Goal: Task Accomplishment & Management: Use online tool/utility

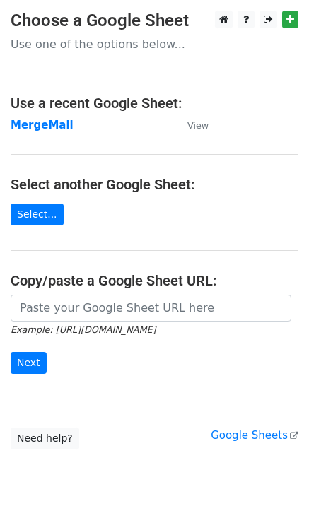
click at [47, 128] on strong "MergeMail" at bounding box center [42, 125] width 63 height 13
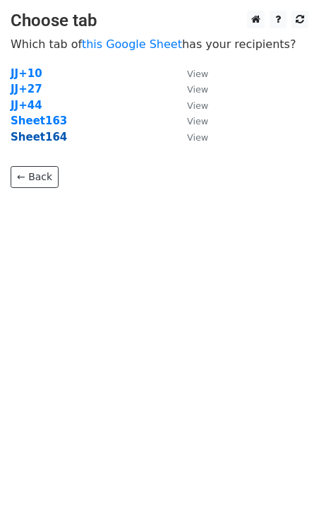
click at [42, 138] on strong "Sheet164" at bounding box center [39, 137] width 56 height 13
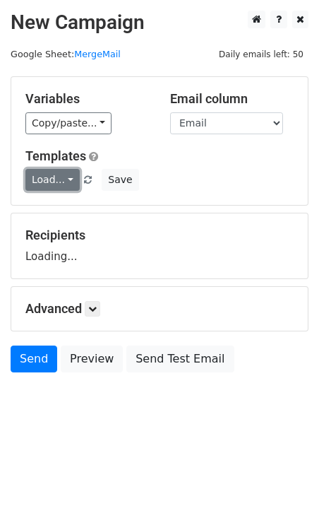
click at [59, 175] on link "Load..." at bounding box center [52, 180] width 54 height 22
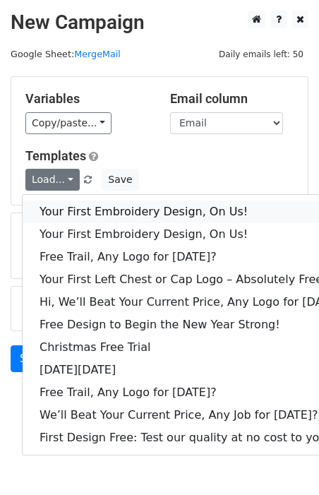
click at [95, 204] on link "Your First Embroidery Design, On Us!" at bounding box center [193, 212] width 341 height 23
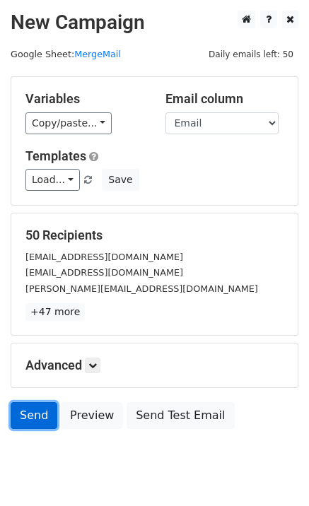
click at [33, 424] on link "Send" at bounding box center [34, 415] width 47 height 27
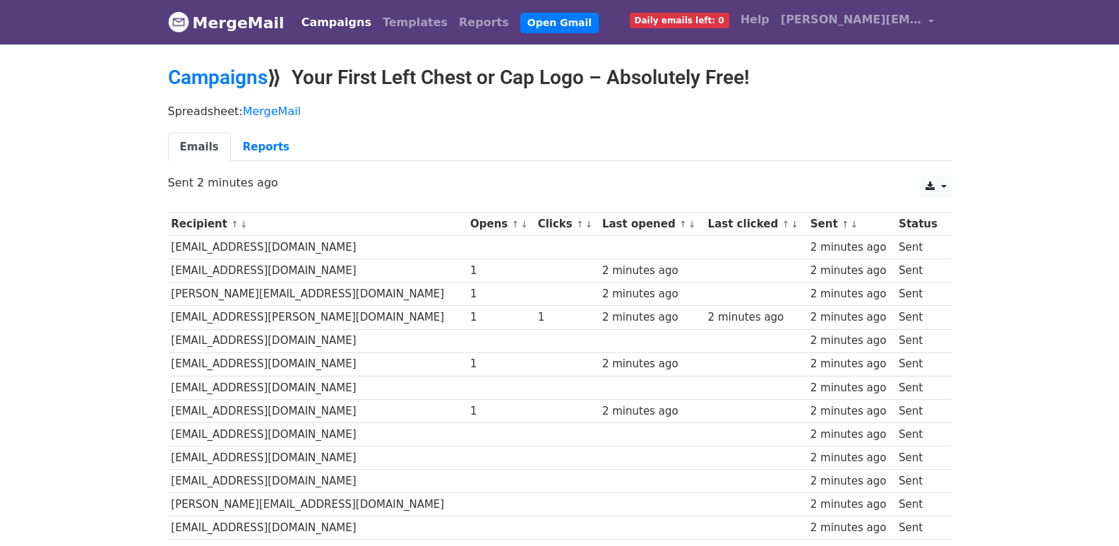
scroll to position [983, 0]
